Goal: Transaction & Acquisition: Download file/media

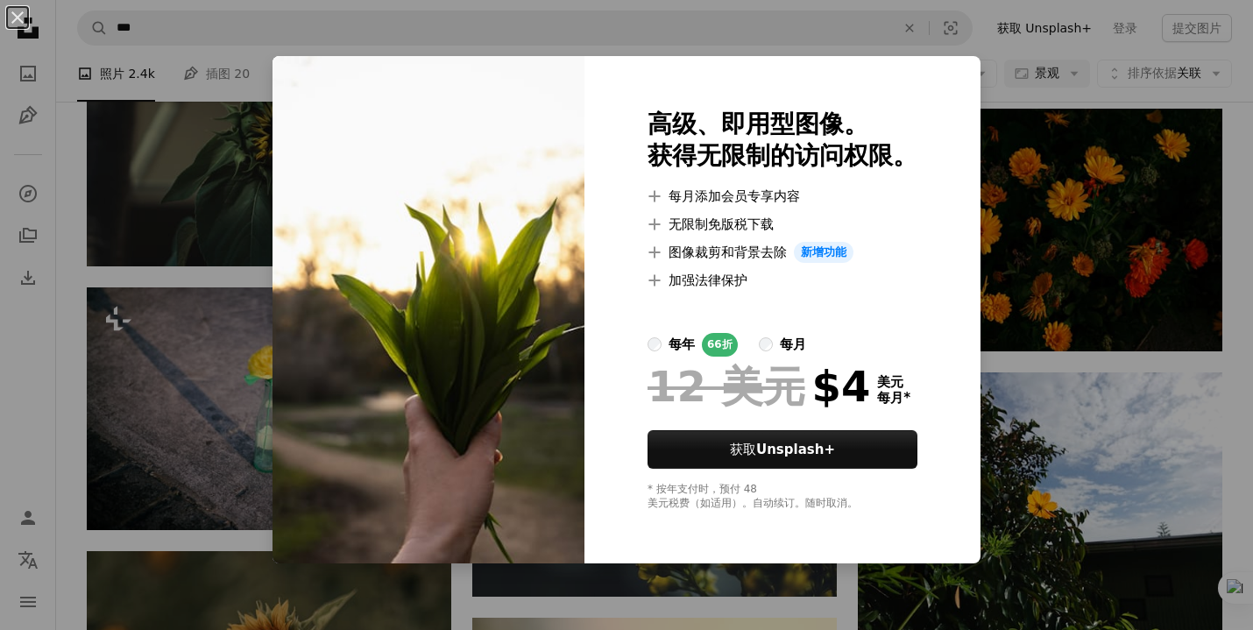
scroll to position [11210, 0]
click at [1044, 93] on div "An X shape 高级、即用型图像。 获得无限制的访问权限。 A plus sign 每月添加会员专享内容 A plus sign 无限制免版税下载 A …" at bounding box center [626, 315] width 1253 height 630
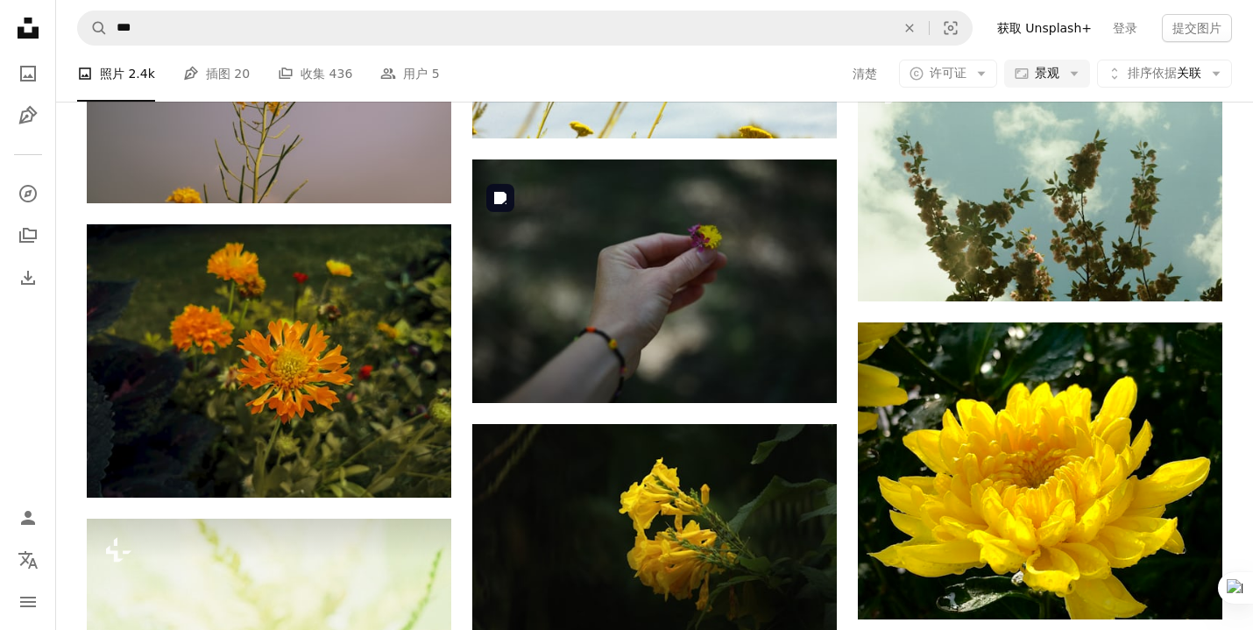
scroll to position [12860, 0]
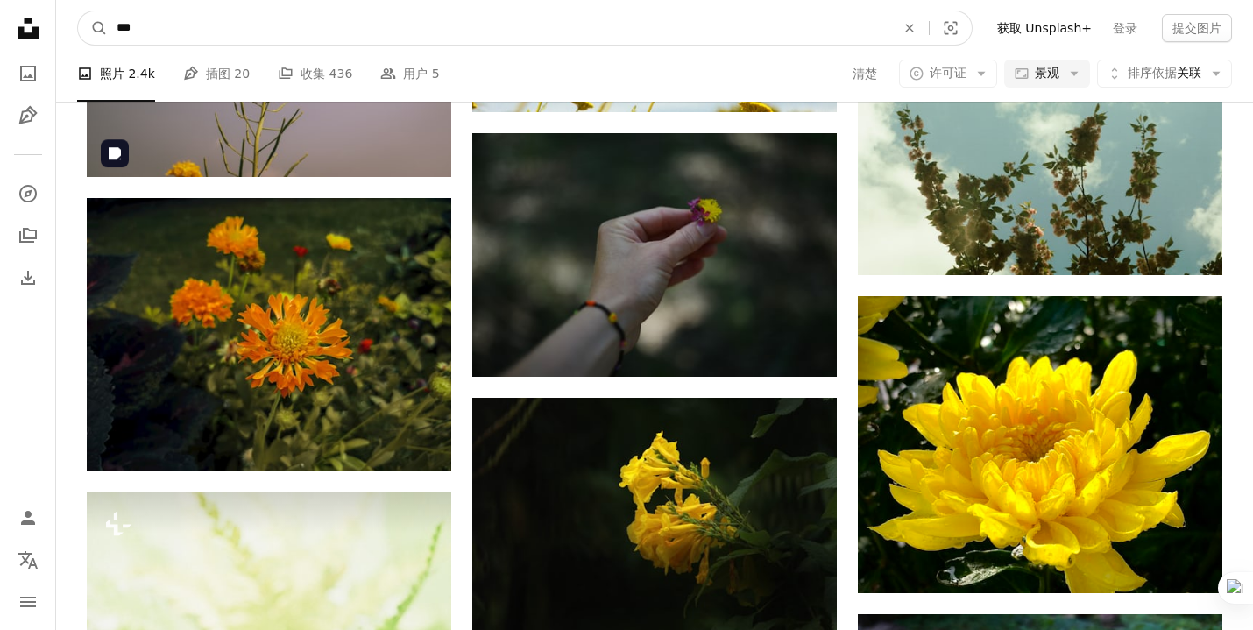
click at [116, 31] on input "***" at bounding box center [499, 27] width 782 height 33
type input "****"
click button "A magnifying glass" at bounding box center [93, 27] width 30 height 33
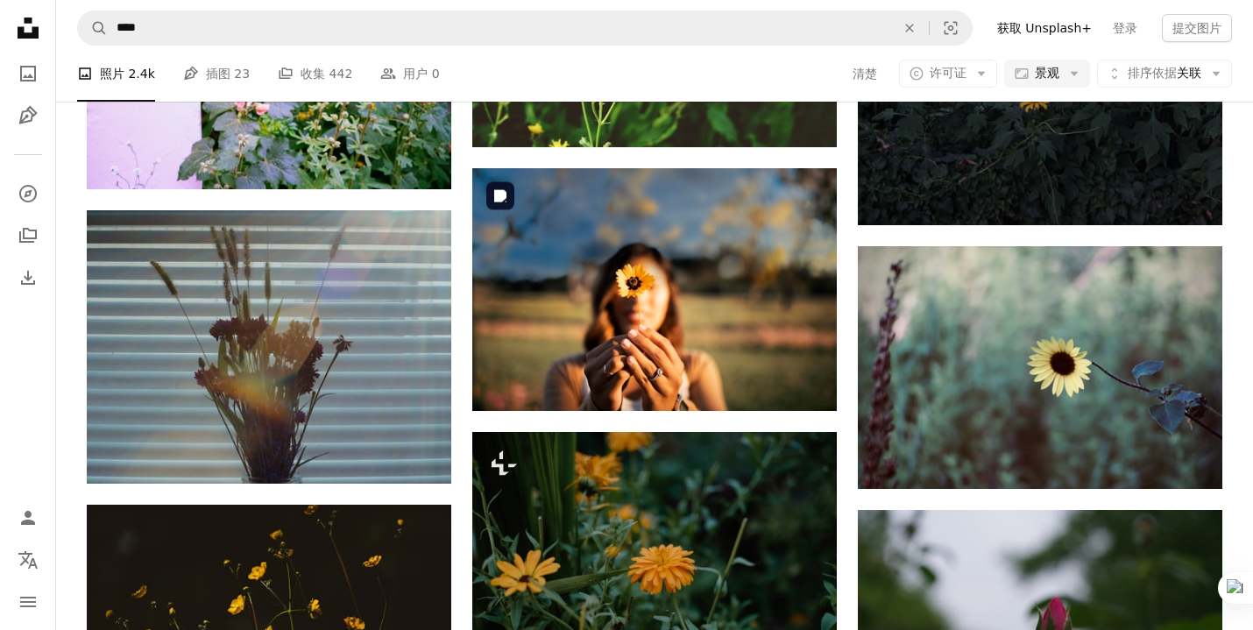
scroll to position [13512, 0]
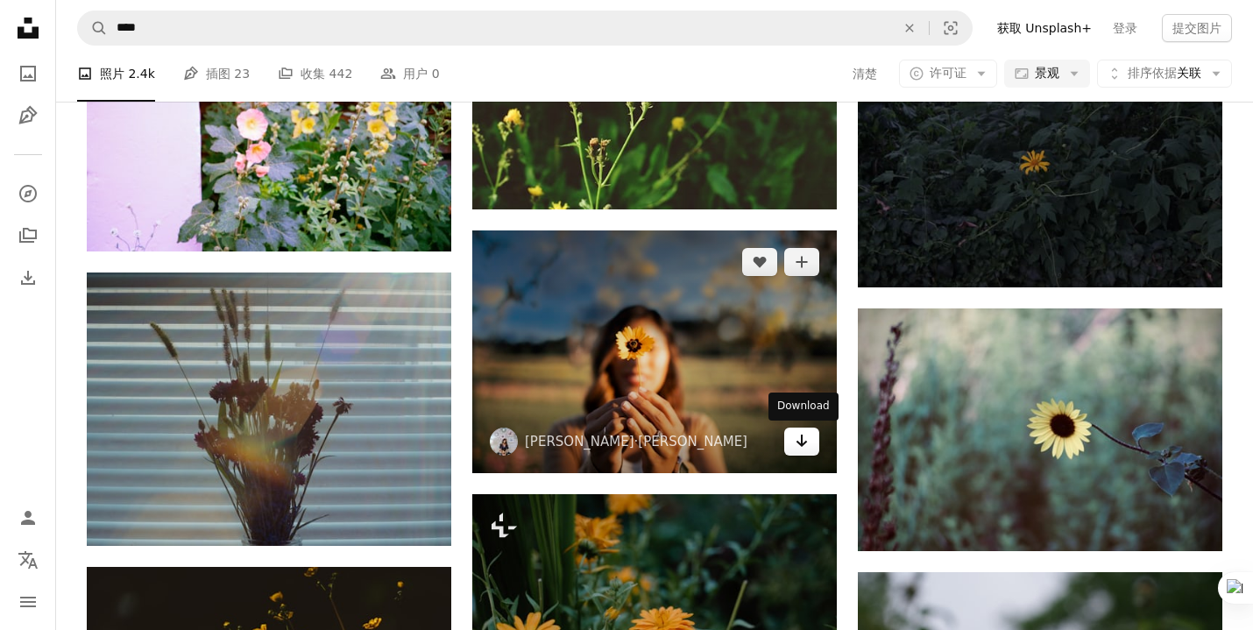
click at [799, 443] on icon "下载" at bounding box center [801, 440] width 11 height 12
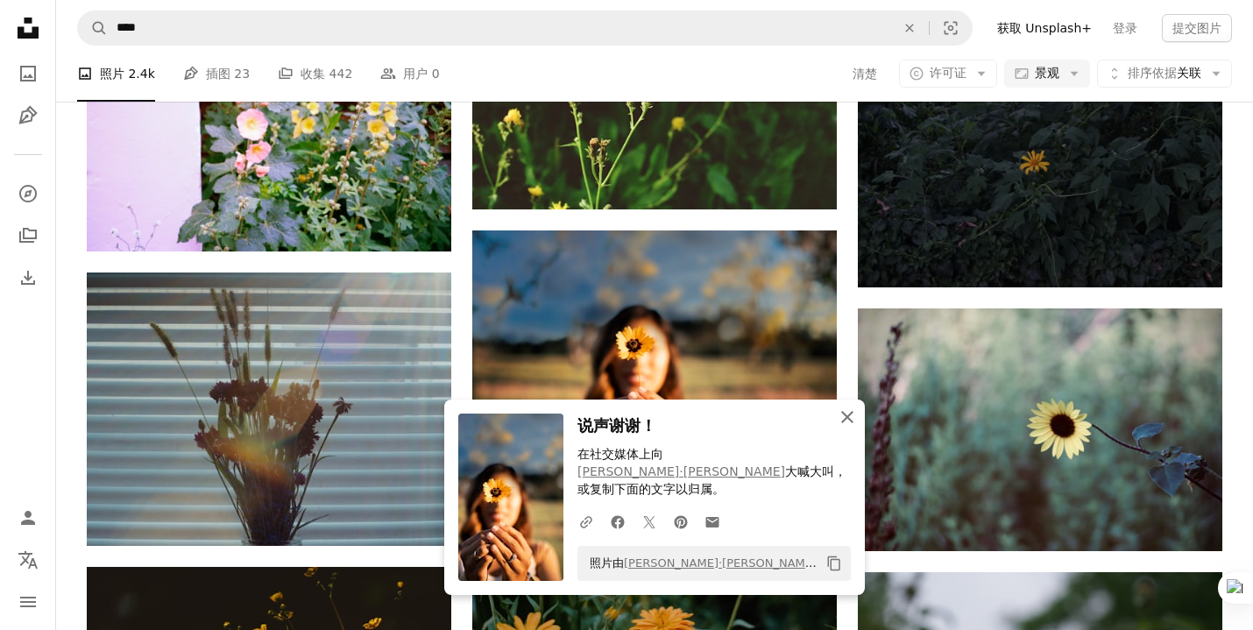
click at [844, 427] on icon "An X shape" at bounding box center [847, 416] width 21 height 21
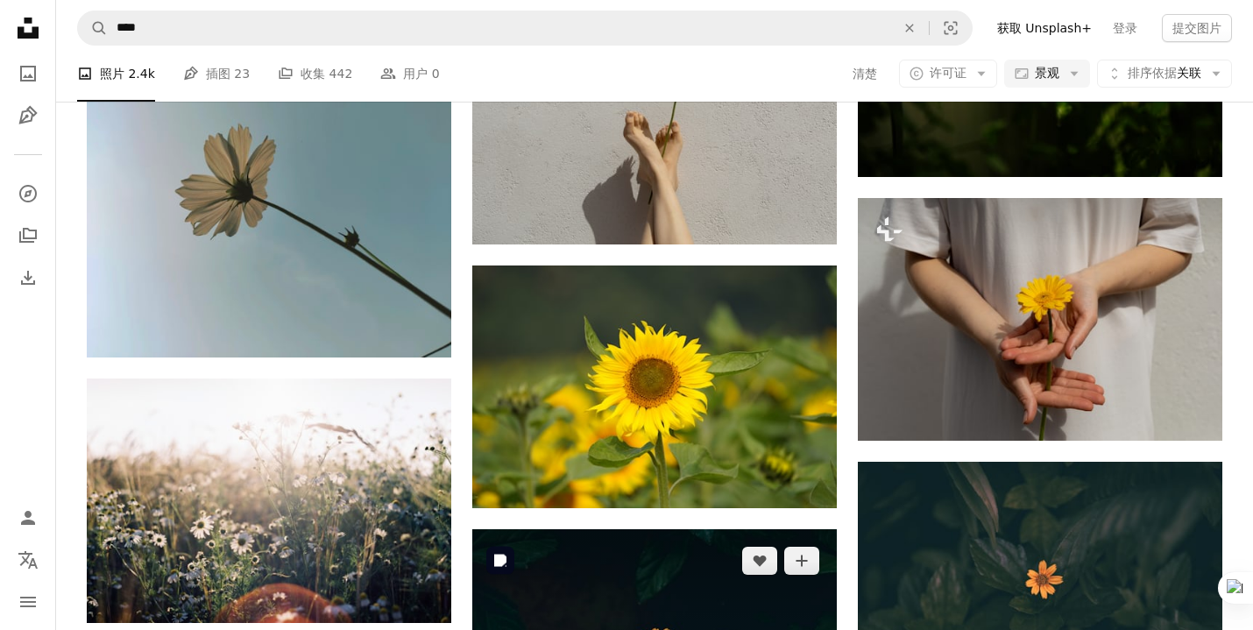
scroll to position [18708, 0]
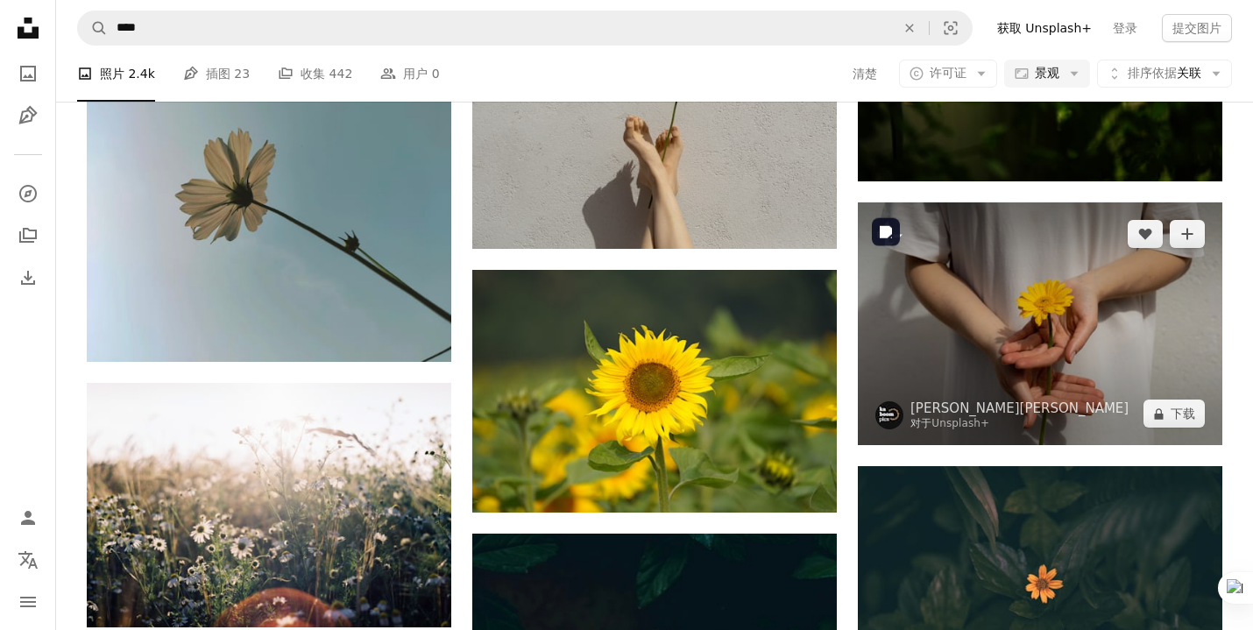
click at [1081, 333] on img at bounding box center [1040, 323] width 364 height 243
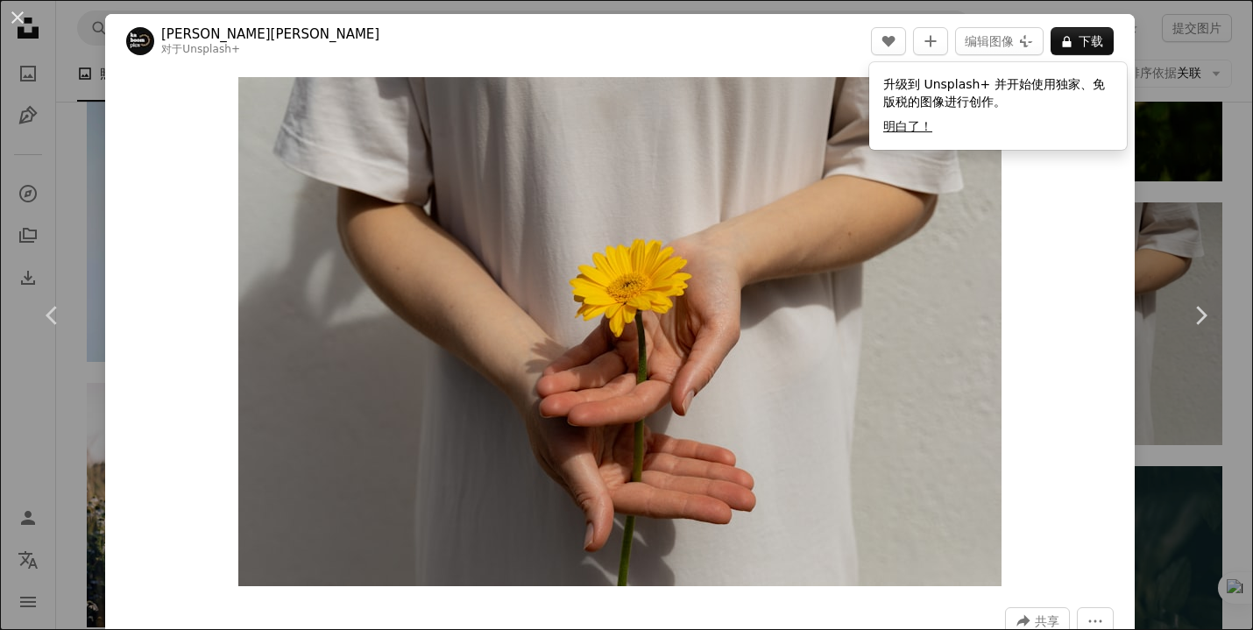
click at [901, 127] on button "明白了！" at bounding box center [907, 127] width 49 height 18
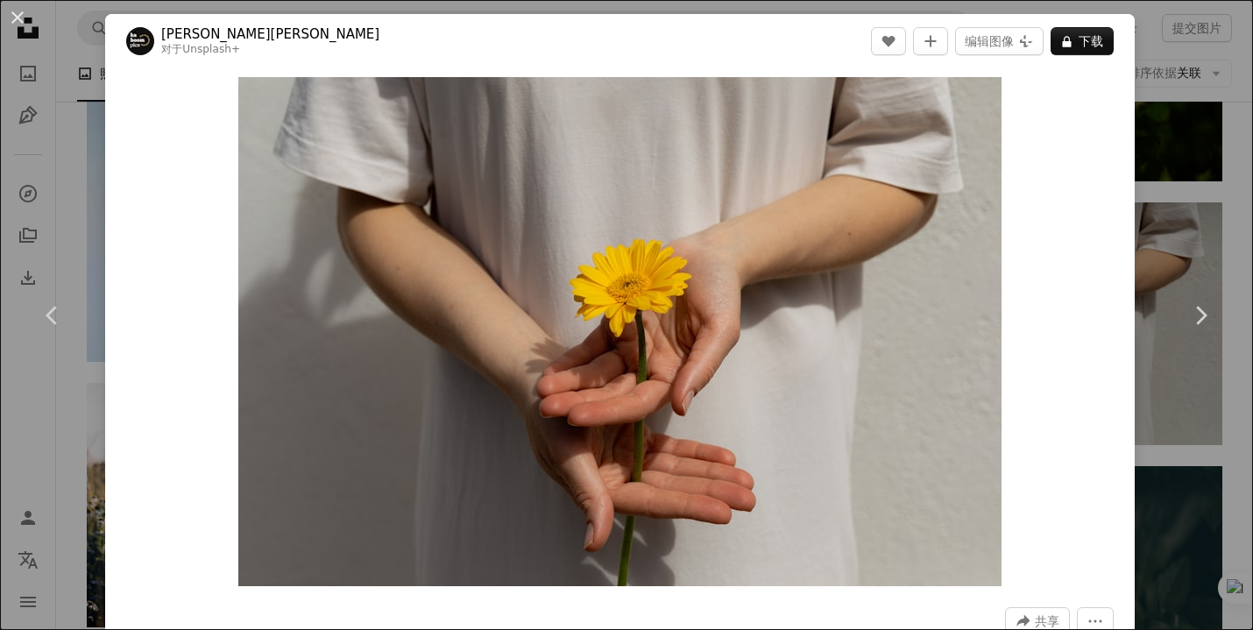
click at [80, 88] on div "An X shape Chevron left Chevron right [PERSON_NAME]博夫斯卡 对于 Unsplash+ A heart A …" at bounding box center [626, 315] width 1253 height 630
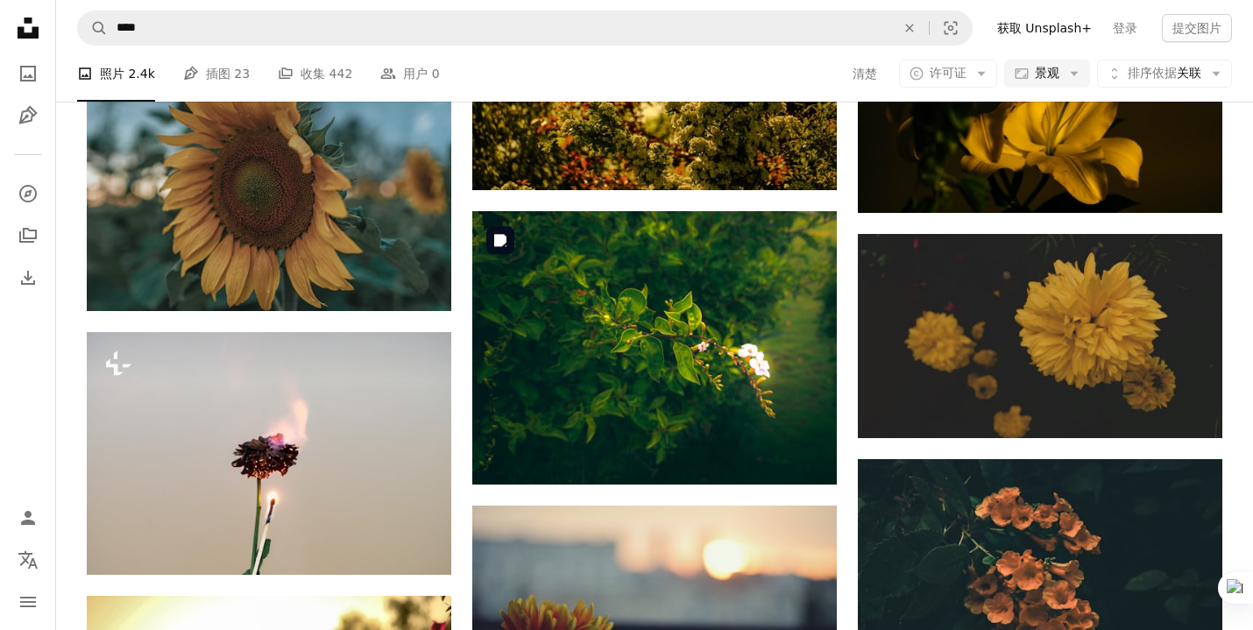
scroll to position [27946, 0]
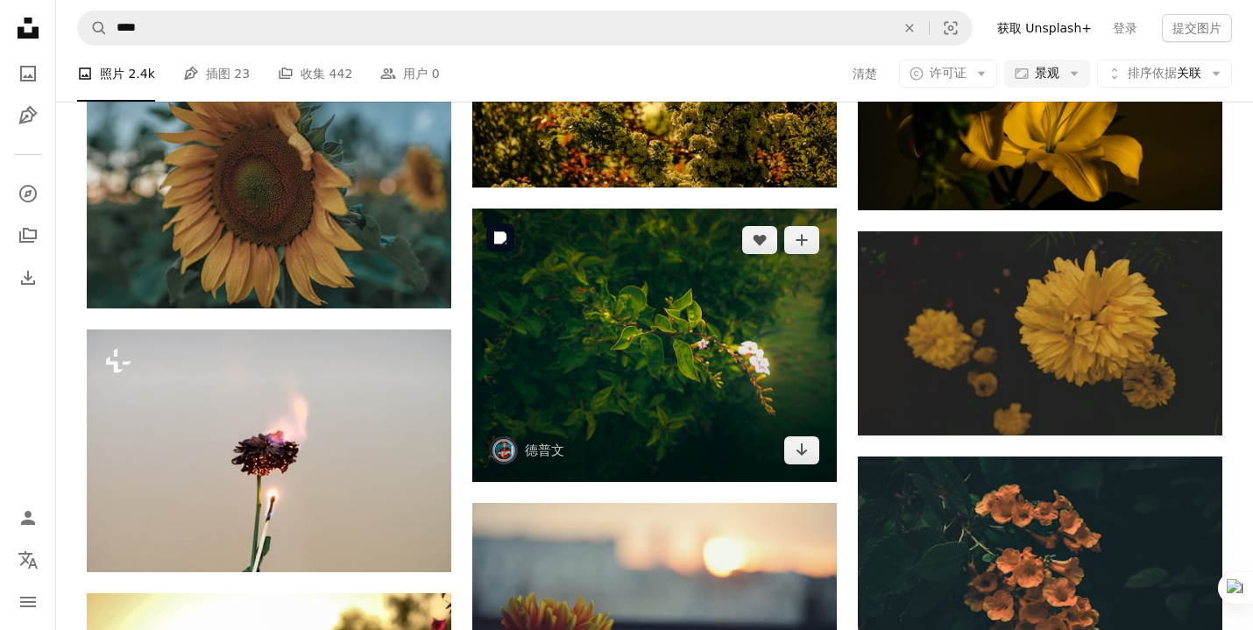
click at [555, 409] on img at bounding box center [654, 344] width 364 height 273
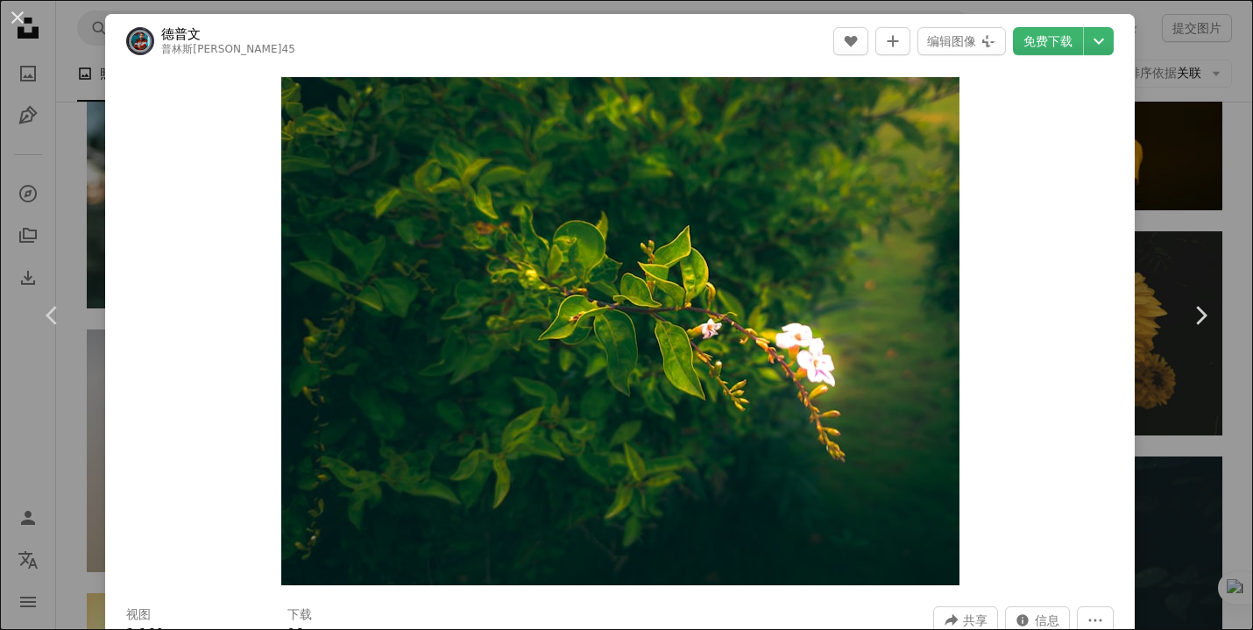
click at [63, 145] on div "An X shape Chevron left Chevron right 德普文 普林斯[PERSON_NAME]45 A heart A plus sig…" at bounding box center [626, 315] width 1253 height 630
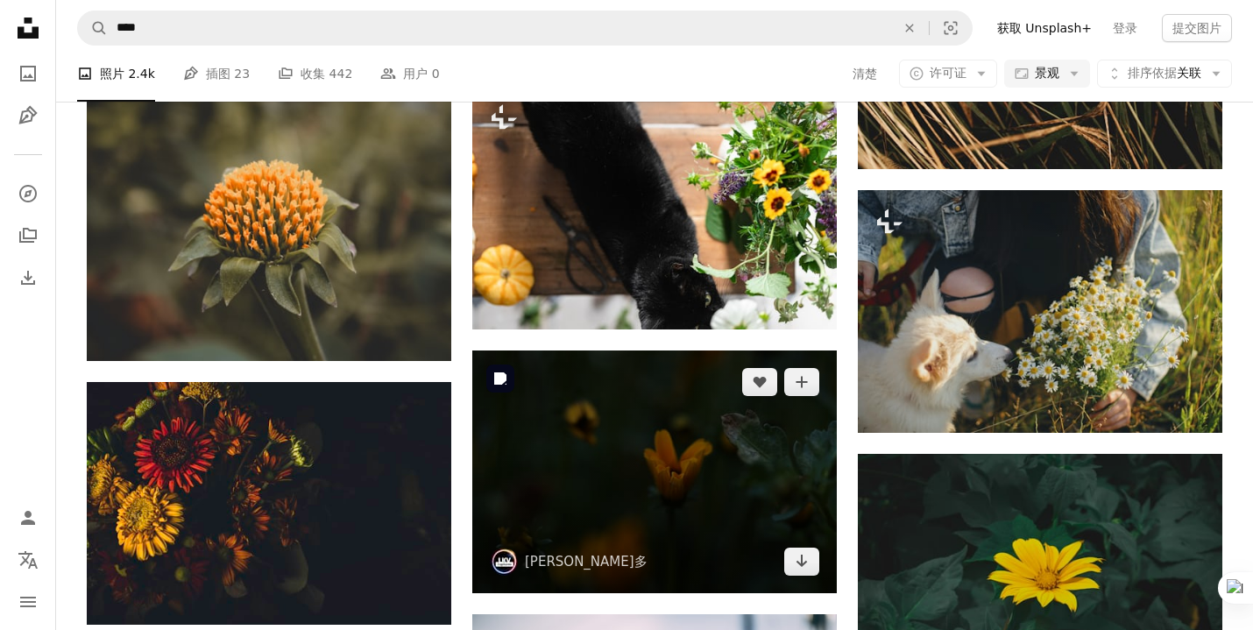
scroll to position [39204, 0]
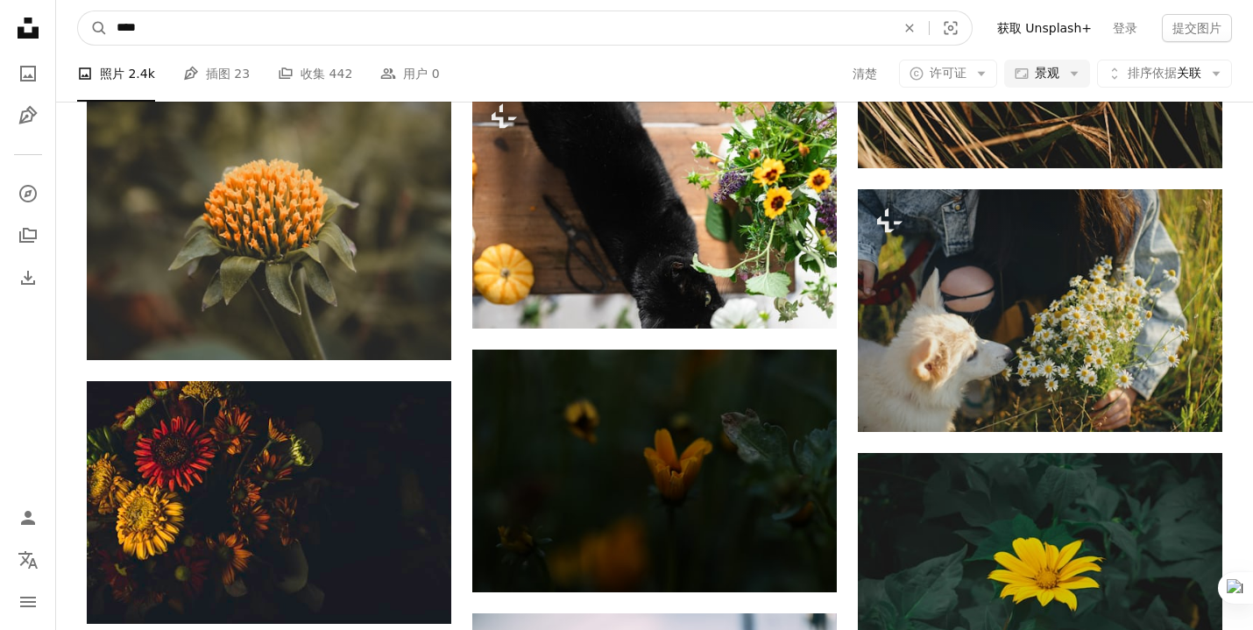
click at [438, 39] on input "****" at bounding box center [499, 27] width 782 height 33
type input "*"
type input "**"
click button "A magnifying glass" at bounding box center [93, 27] width 30 height 33
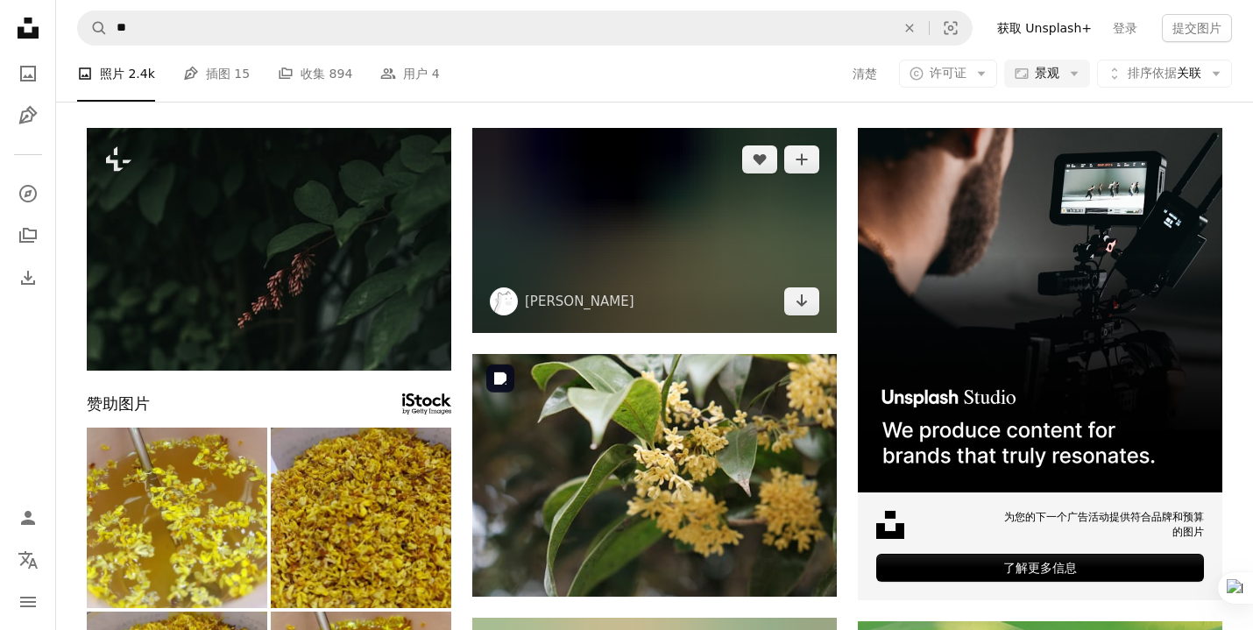
scroll to position [98, 0]
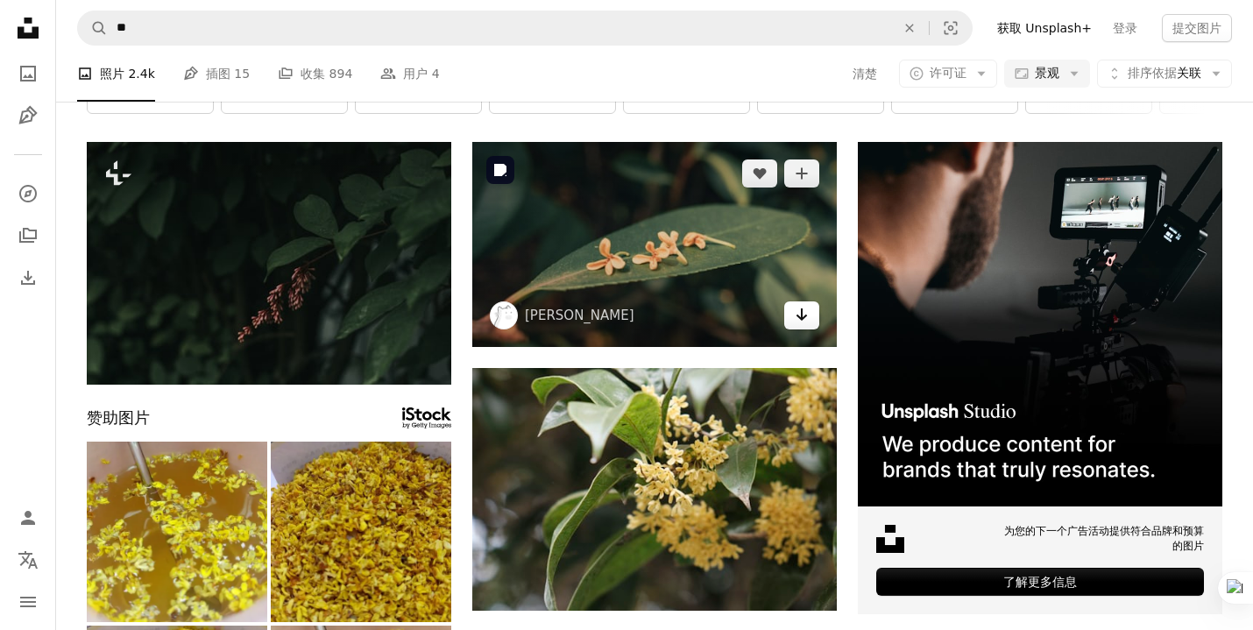
click at [797, 327] on link "Arrow pointing down" at bounding box center [801, 315] width 35 height 28
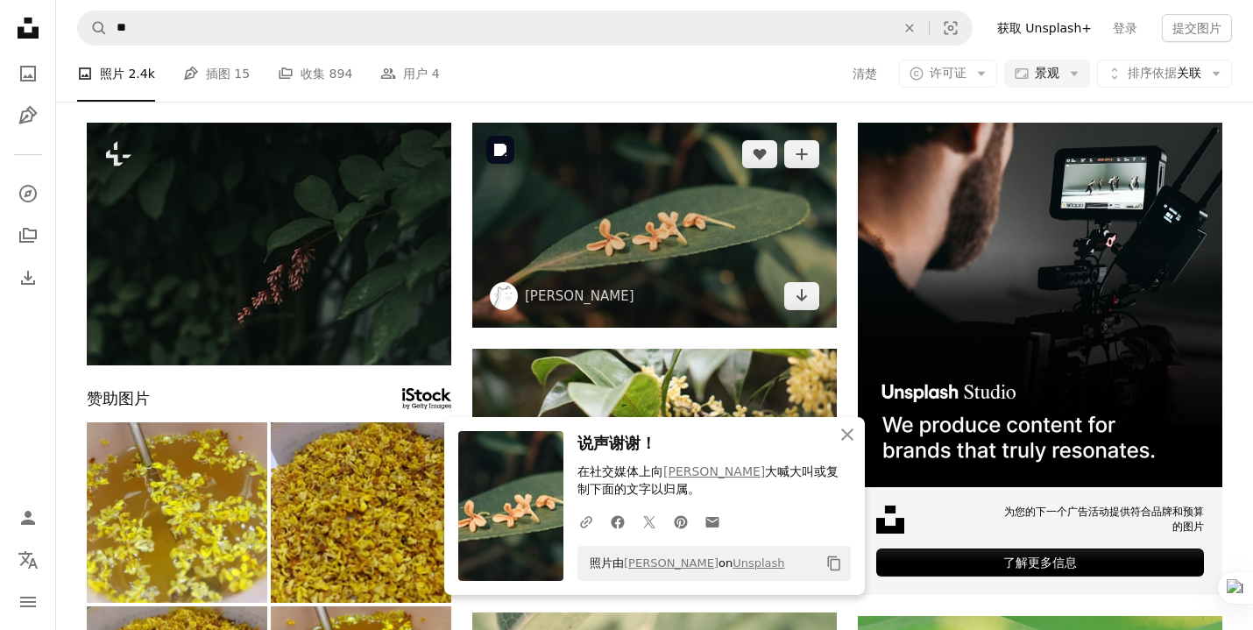
scroll to position [118, 0]
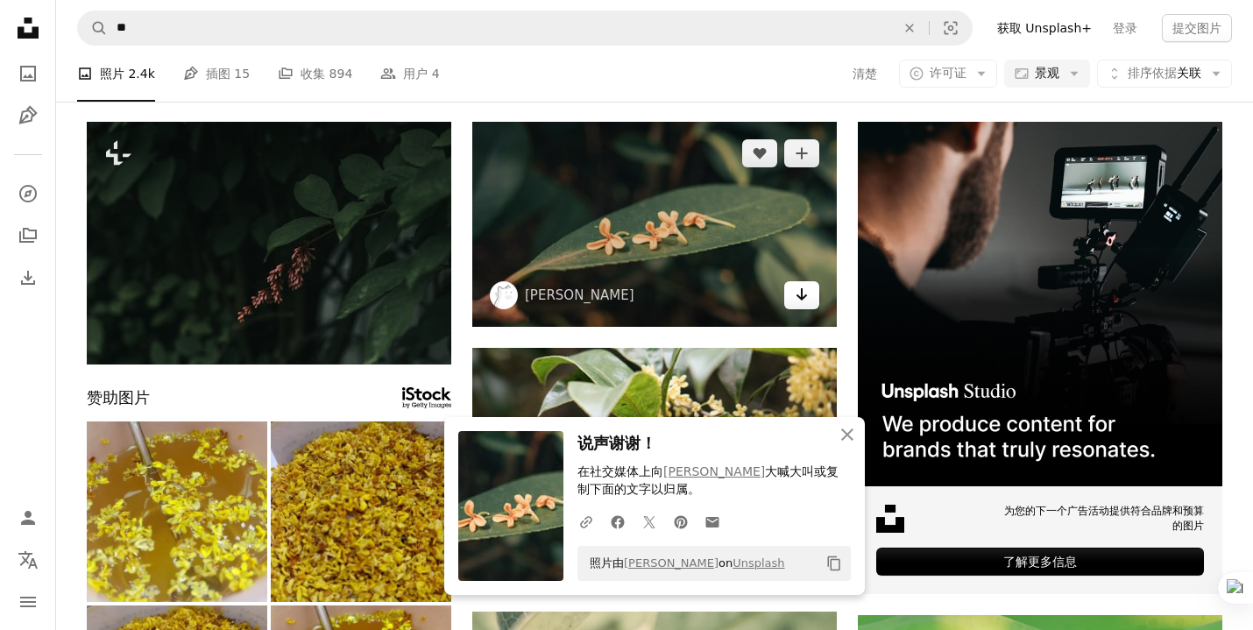
click at [795, 303] on icon "Arrow pointing down" at bounding box center [801, 294] width 14 height 21
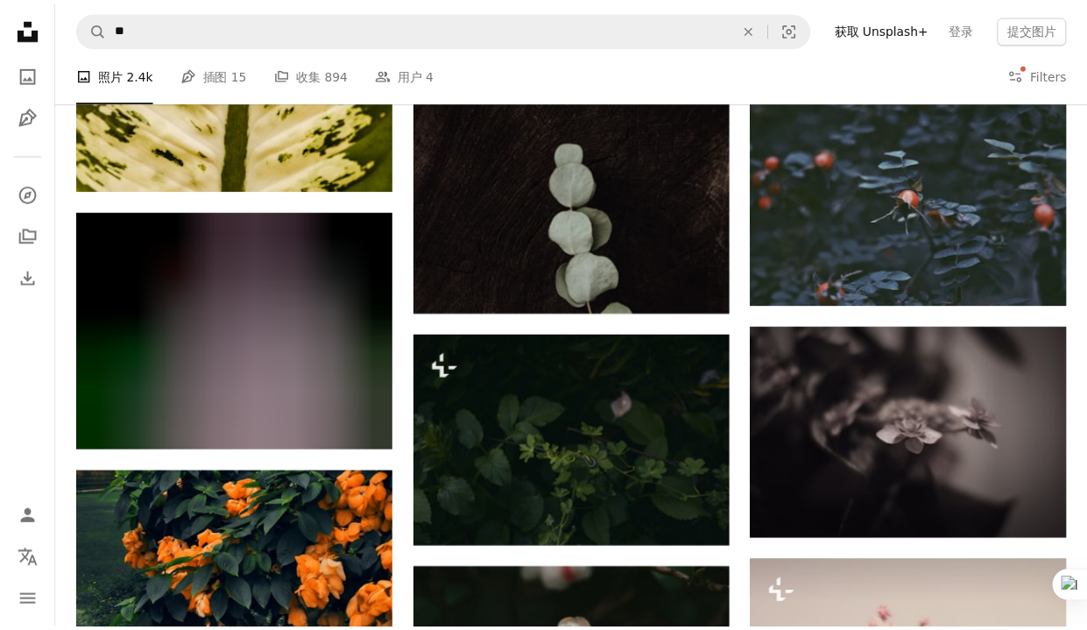
scroll to position [5321, 0]
